Goal: Check status: Check status

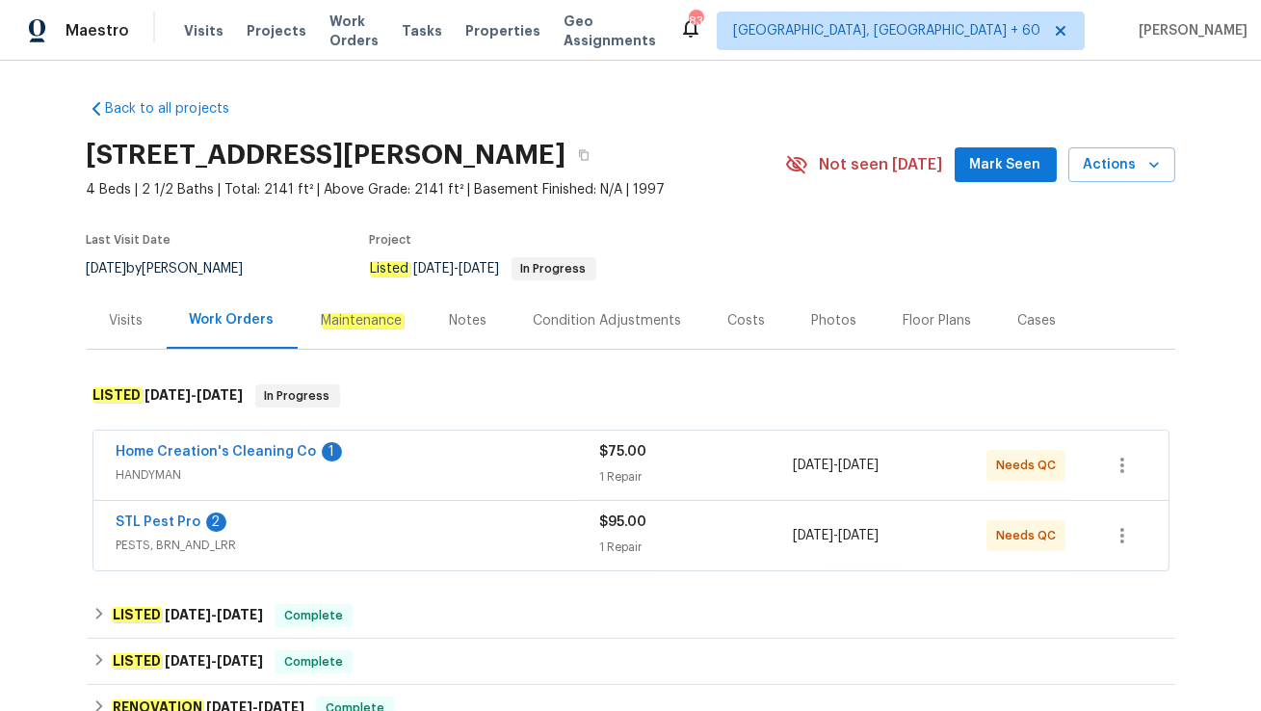
click at [388, 537] on span "PESTS, BRN_AND_LRR" at bounding box center [358, 544] width 483 height 19
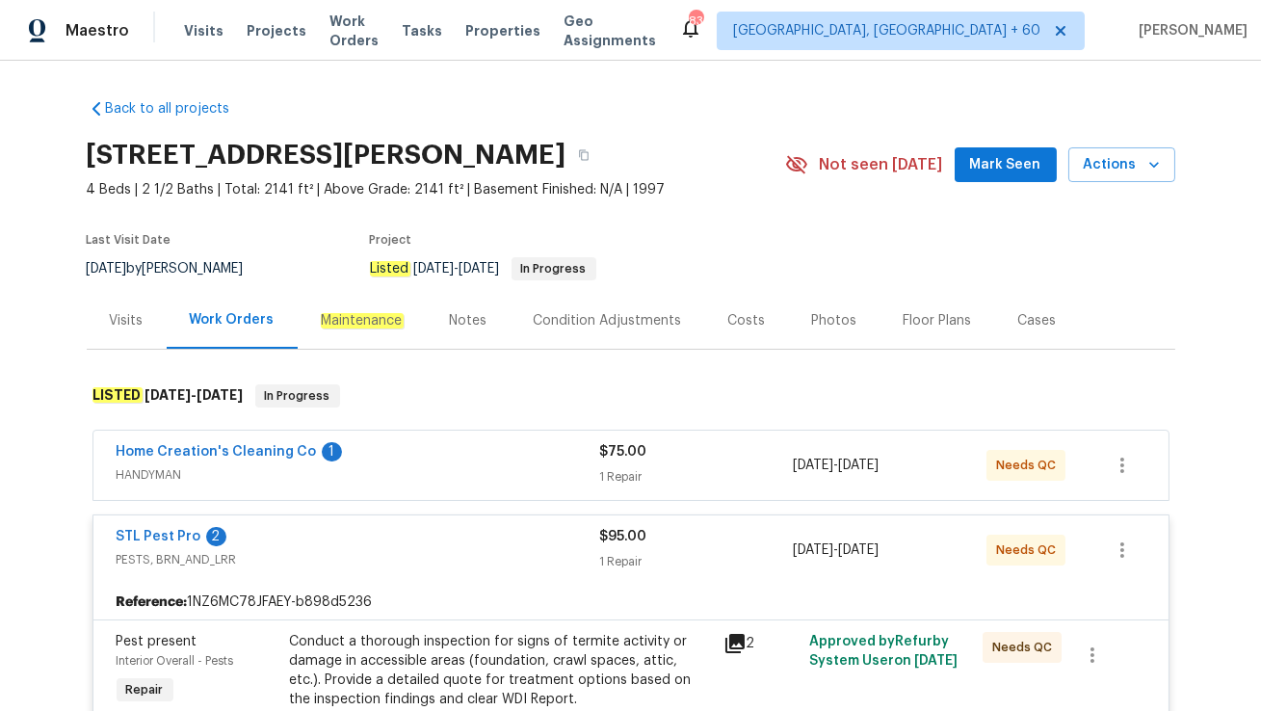
click at [412, 453] on div "Home Creation's Cleaning Co 1" at bounding box center [358, 453] width 483 height 23
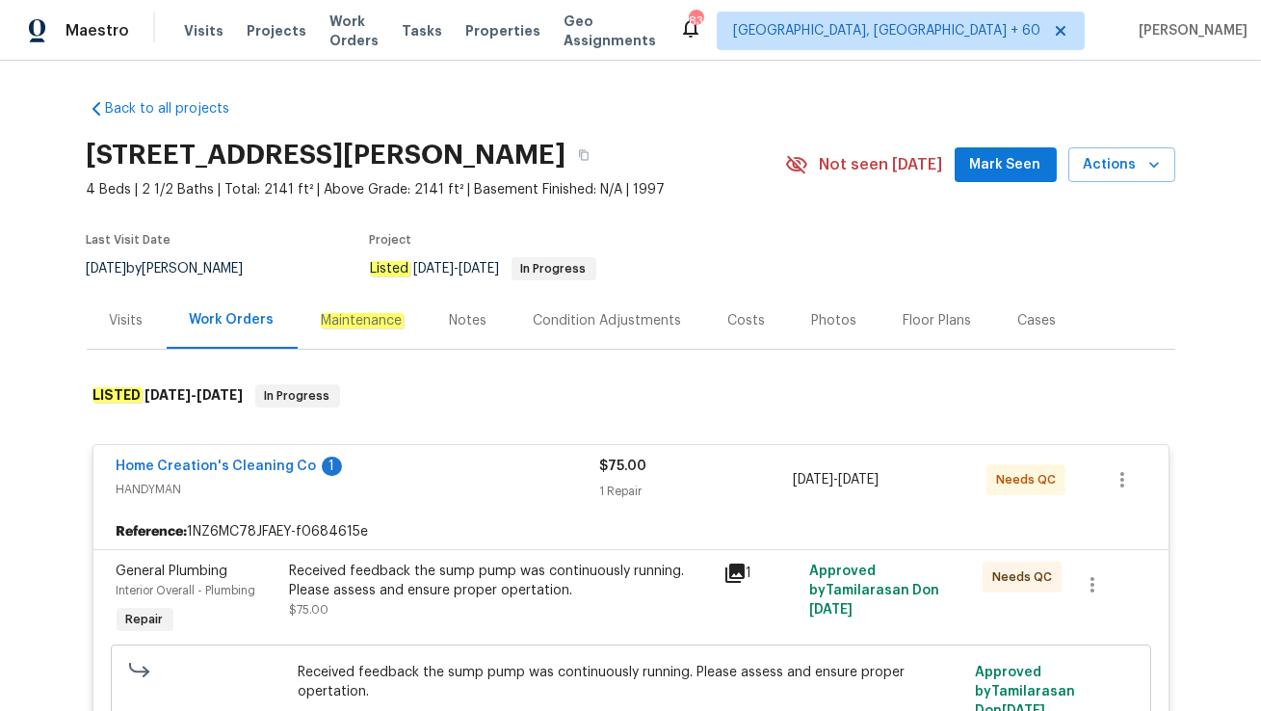
click at [134, 326] on div "Visits" at bounding box center [127, 320] width 34 height 19
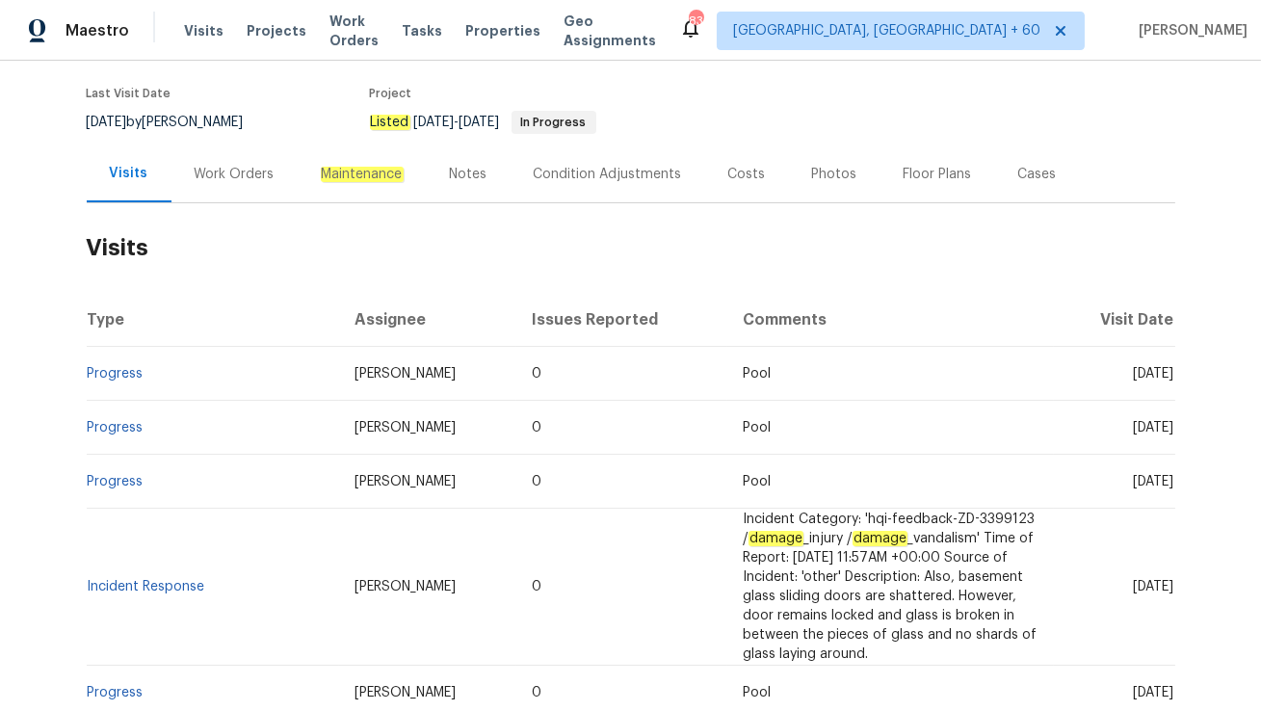
scroll to position [148, 0]
click at [259, 180] on div "Work Orders" at bounding box center [235, 172] width 80 height 19
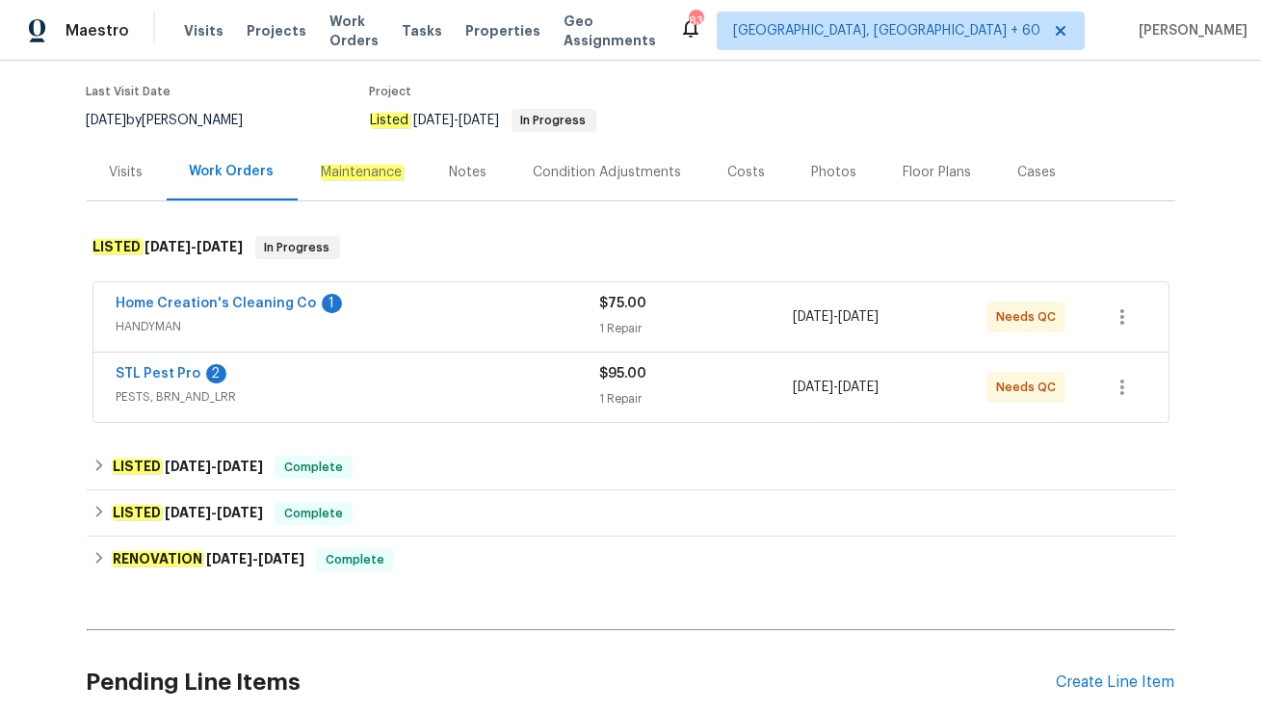
click at [369, 317] on span "HANDYMAN" at bounding box center [358, 326] width 483 height 19
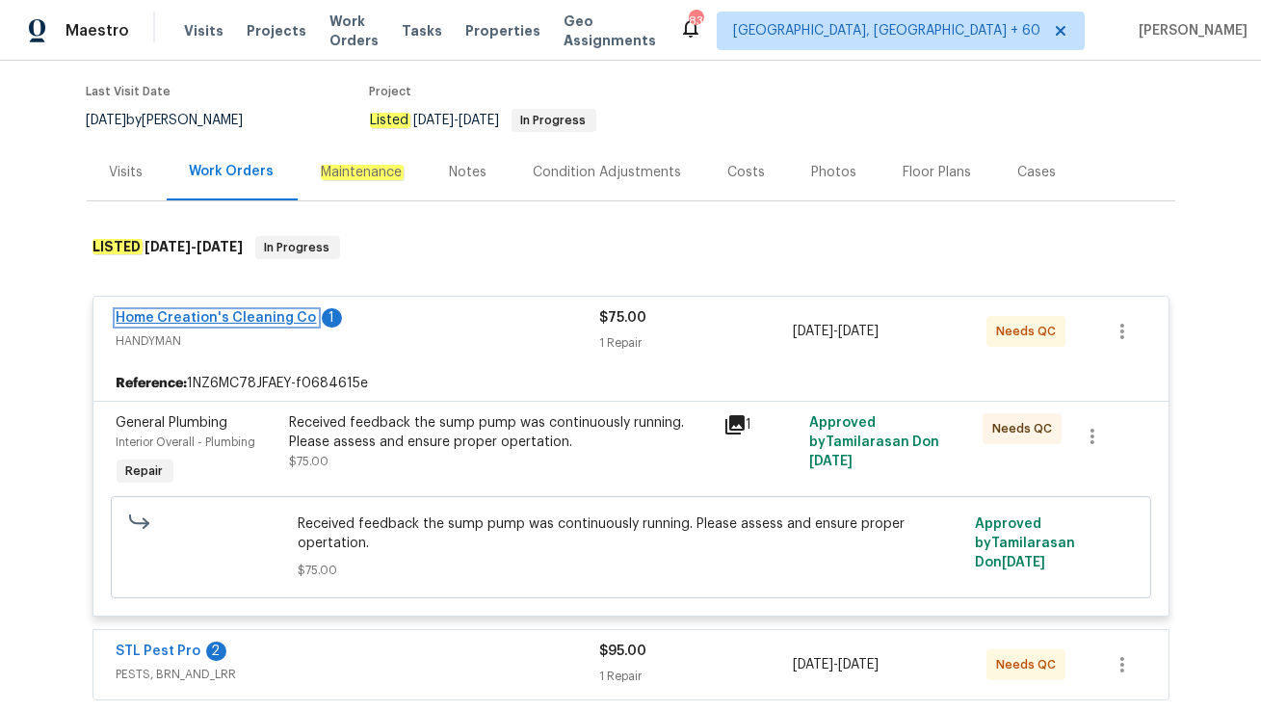
click at [187, 318] on link "Home Creation's Cleaning Co" at bounding box center [217, 317] width 200 height 13
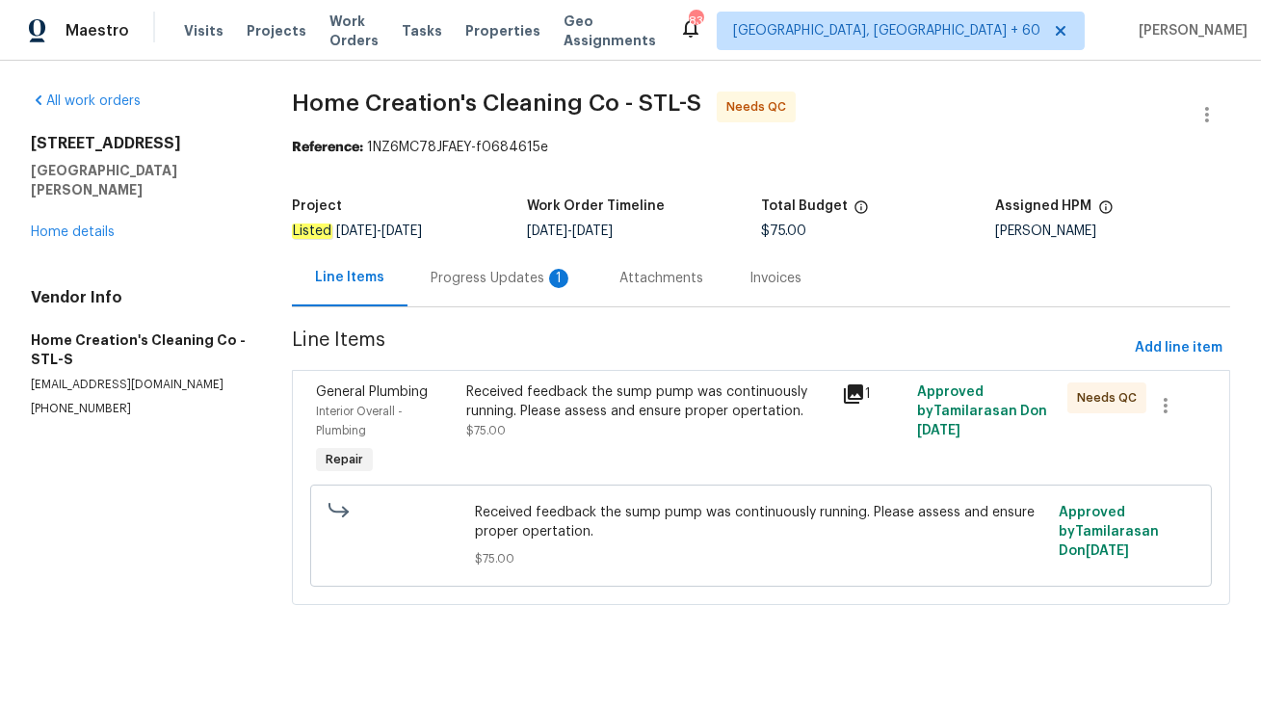
click at [506, 283] on div "Progress Updates 1" at bounding box center [502, 278] width 143 height 19
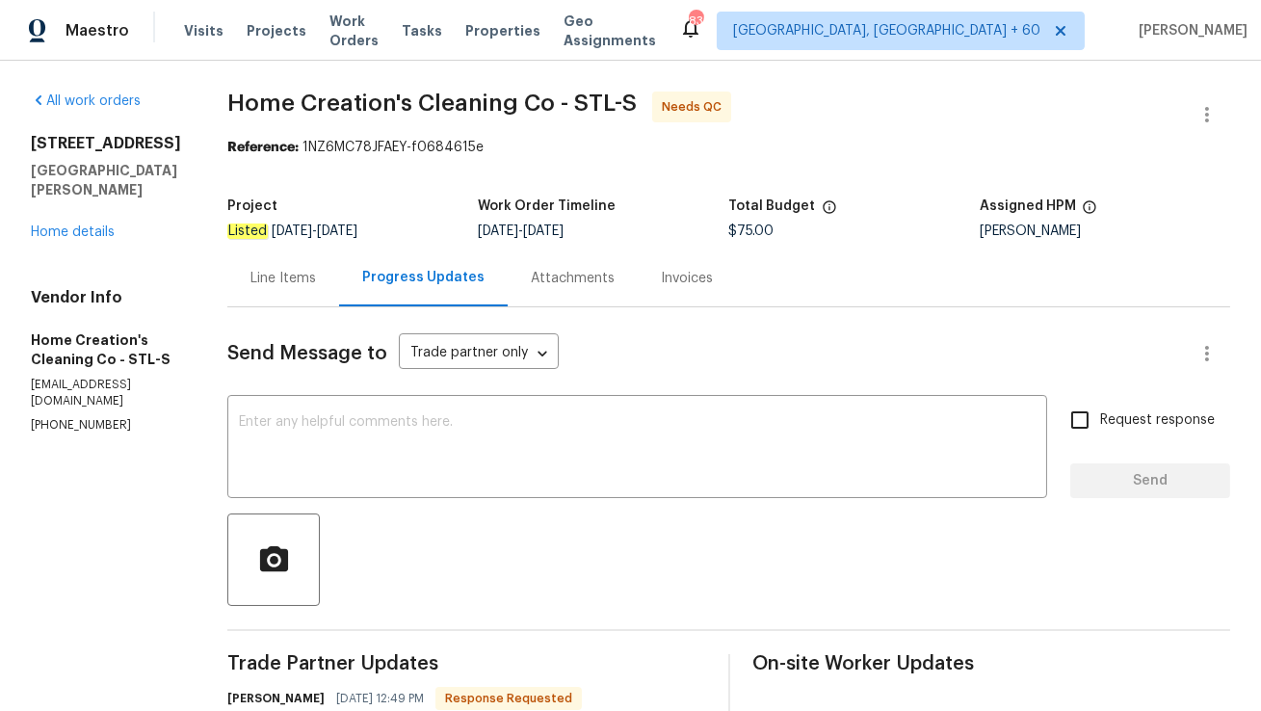
click at [276, 281] on div "Line Items" at bounding box center [282, 278] width 65 height 19
